Goal: Find specific page/section: Find specific page/section

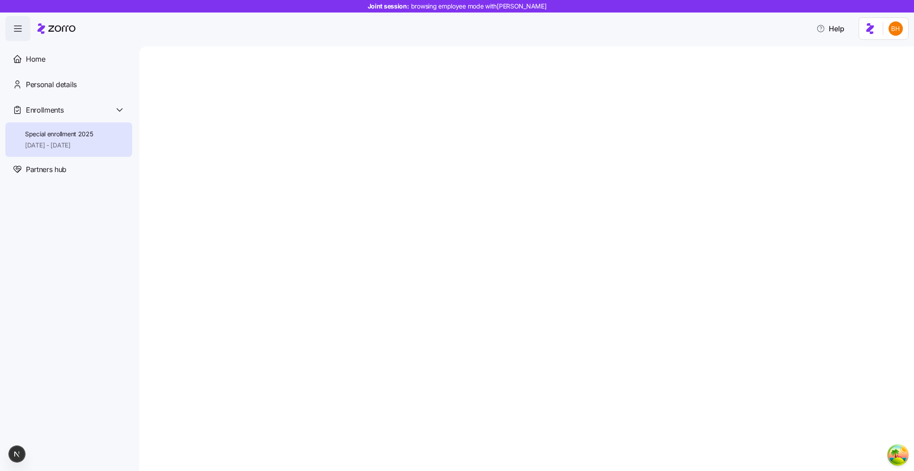
click at [397, 149] on div at bounding box center [526, 258] width 775 height 424
click at [295, 289] on div at bounding box center [526, 258] width 775 height 424
click at [285, 202] on div at bounding box center [526, 258] width 775 height 424
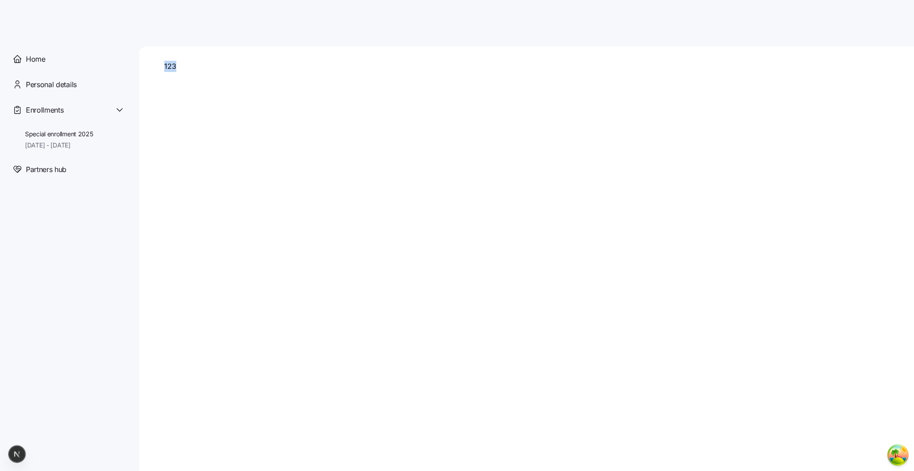
drag, startPoint x: 157, startPoint y: 51, endPoint x: 304, endPoint y: 136, distance: 169.2
click at [302, 136] on div "123" at bounding box center [526, 258] width 775 height 424
click at [304, 136] on div "123" at bounding box center [526, 258] width 775 height 424
click at [99, 142] on div "Special enrollment 2025 [DATE] - [DATE]" at bounding box center [68, 139] width 127 height 34
click at [400, 151] on div "123" at bounding box center [526, 258] width 775 height 424
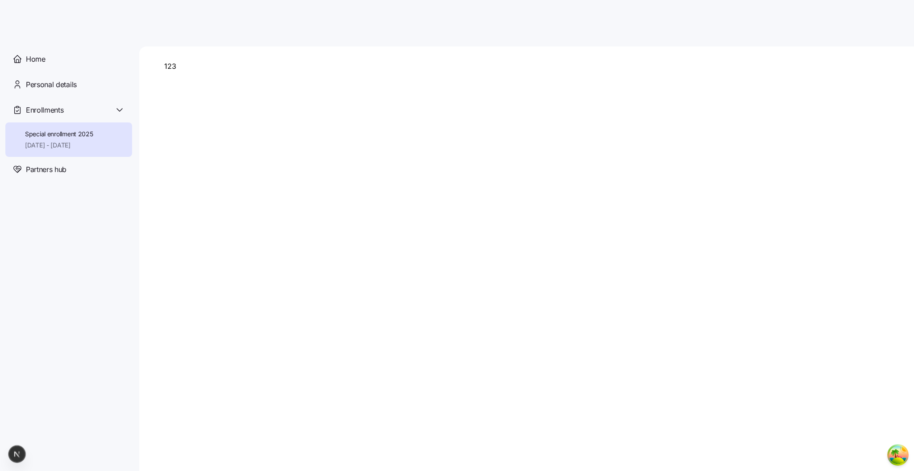
click at [227, 186] on div "123" at bounding box center [526, 258] width 775 height 424
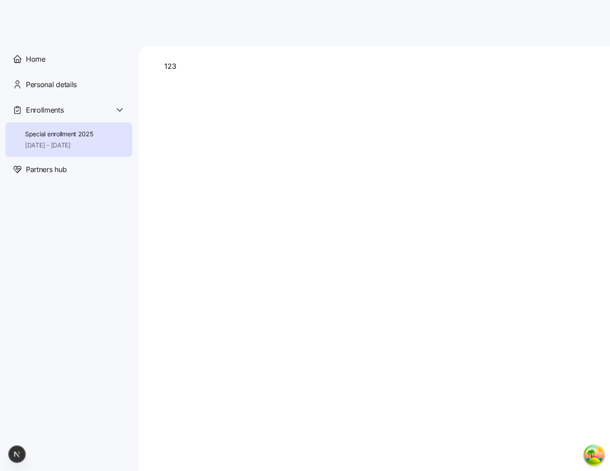
click at [272, 214] on div "123" at bounding box center [374, 258] width 471 height 424
